Goal: Information Seeking & Learning: Learn about a topic

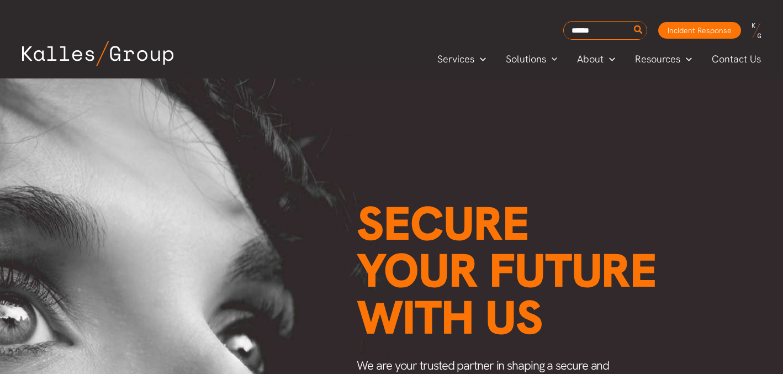
scroll to position [0, 1431]
click at [535, 55] on span "Solutions" at bounding box center [526, 59] width 40 height 17
click at [535, 57] on span "Solutions" at bounding box center [526, 59] width 40 height 17
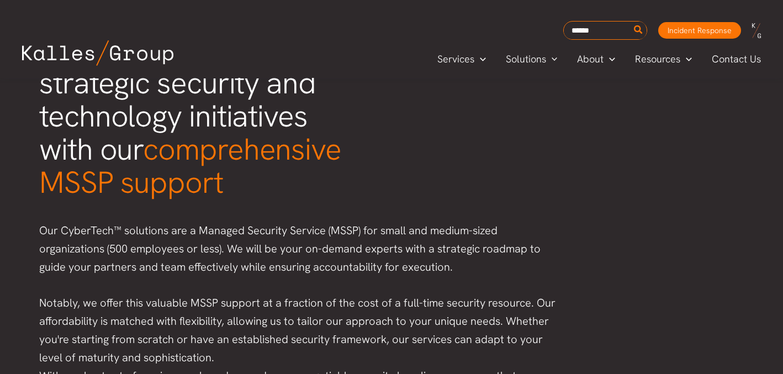
scroll to position [117, 0]
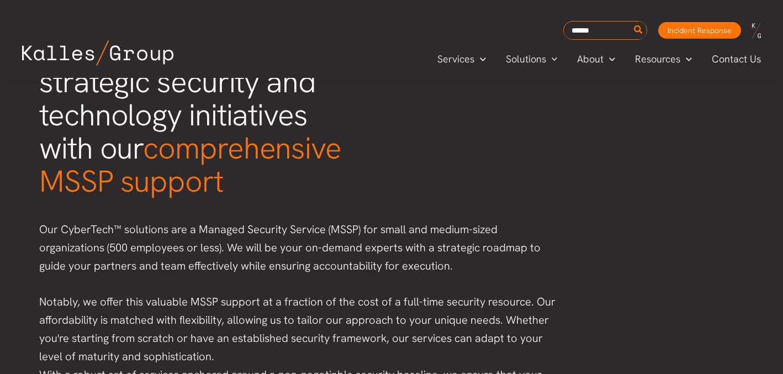
click at [397, 220] on p "Our CyberTech™ solutions are a Managed Security Service (MSSP) for small and me…" at bounding box center [298, 247] width 519 height 55
click at [389, 220] on p "Our CyberTech™ solutions are a Managed Security Service (MSSP) for small and me…" at bounding box center [298, 247] width 519 height 55
click at [380, 293] on p "Notably, we offer this valuable MSSP support at a fraction of the cost of a ful…" at bounding box center [298, 347] width 519 height 109
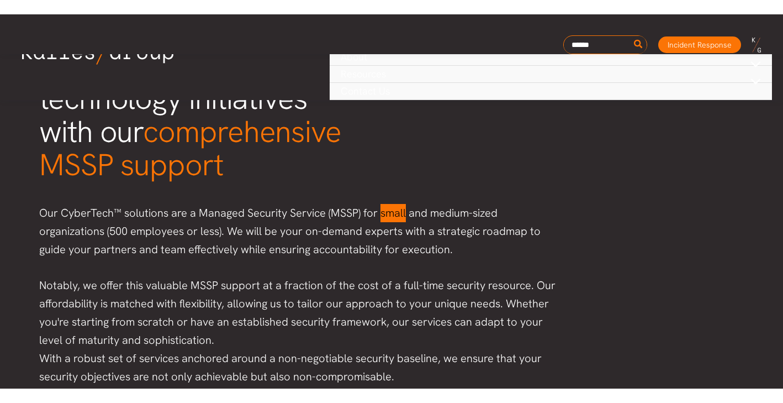
scroll to position [39, 0]
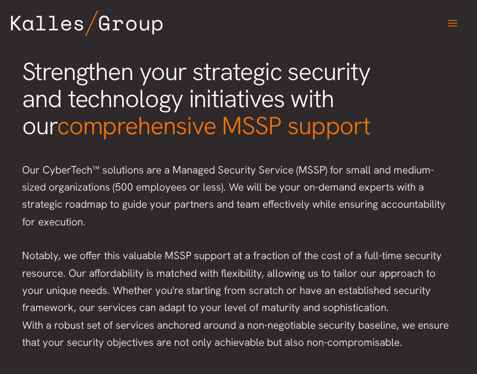
click at [307, 101] on span "Strengthen your strategic security and technology initiatives with our comprehe…" at bounding box center [196, 98] width 348 height 87
drag, startPoint x: 310, startPoint y: 101, endPoint x: 322, endPoint y: 102, distance: 11.6
click at [322, 102] on span "Strengthen your strategic security and technology initiatives with our comprehe…" at bounding box center [196, 98] width 348 height 87
click at [401, 109] on h1 "Strengthen your strategic security and technology initiatives with our comprehe…" at bounding box center [234, 98] width 425 height 81
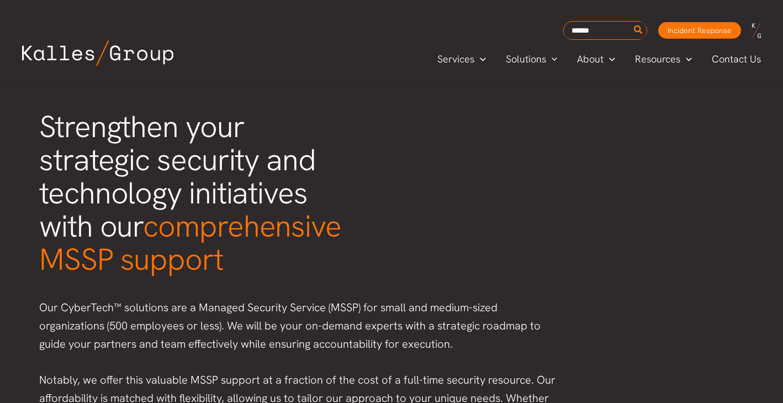
scroll to position [0, 0]
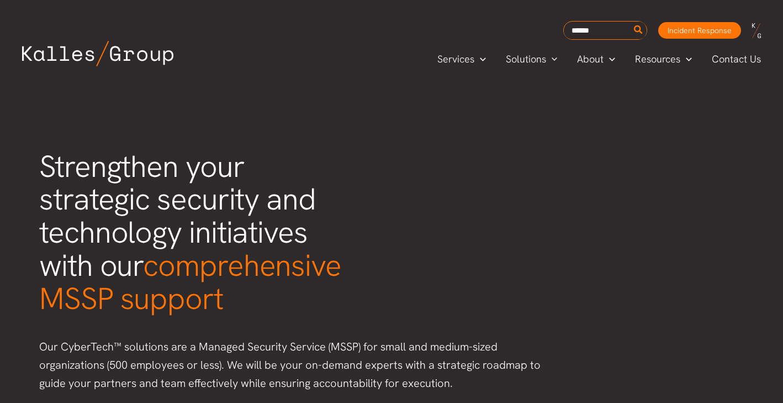
click at [149, 51] on img at bounding box center [97, 53] width 151 height 25
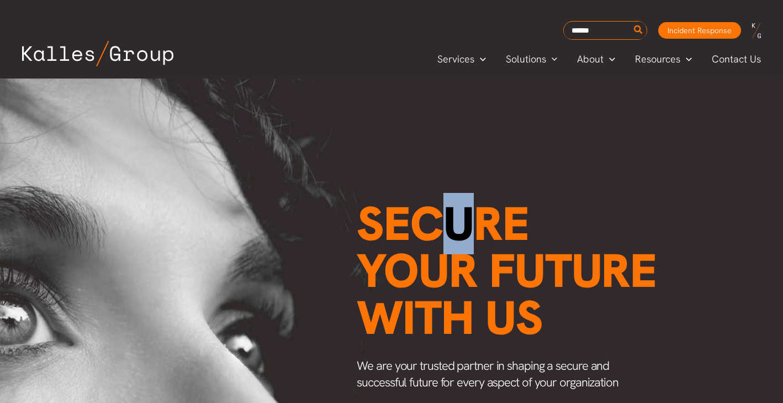
drag, startPoint x: 450, startPoint y: 226, endPoint x: 458, endPoint y: 228, distance: 8.4
